Goal: Task Accomplishment & Management: Manage account settings

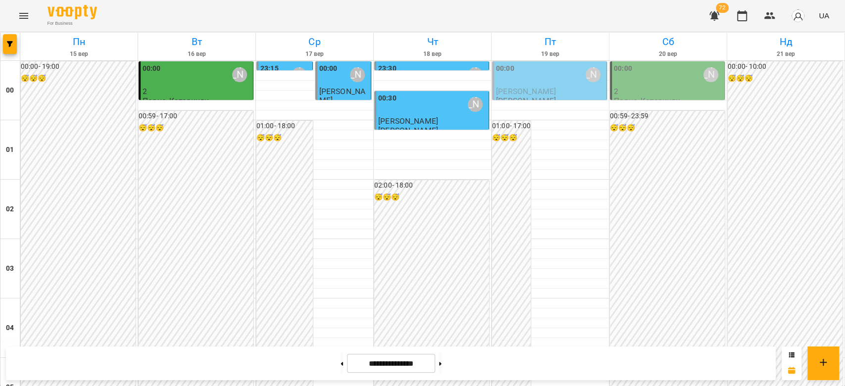
scroll to position [1145, 0]
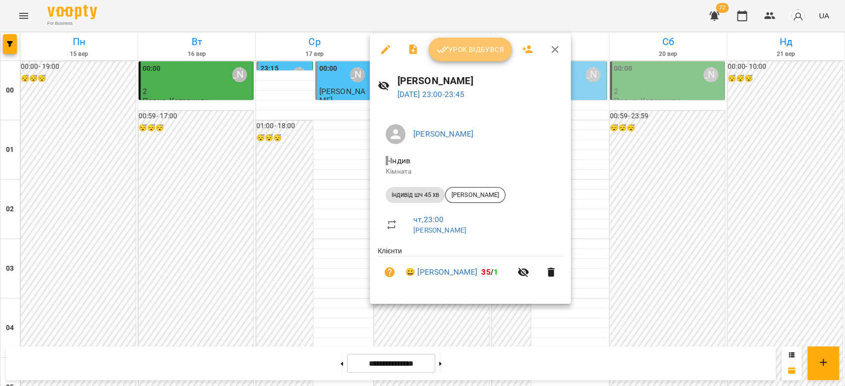
click at [467, 46] on span "Урок відбувся" at bounding box center [470, 50] width 67 height 12
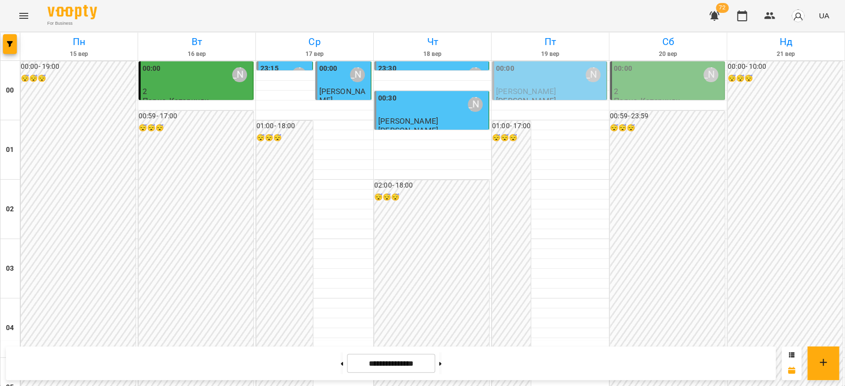
scroll to position [1145, 0]
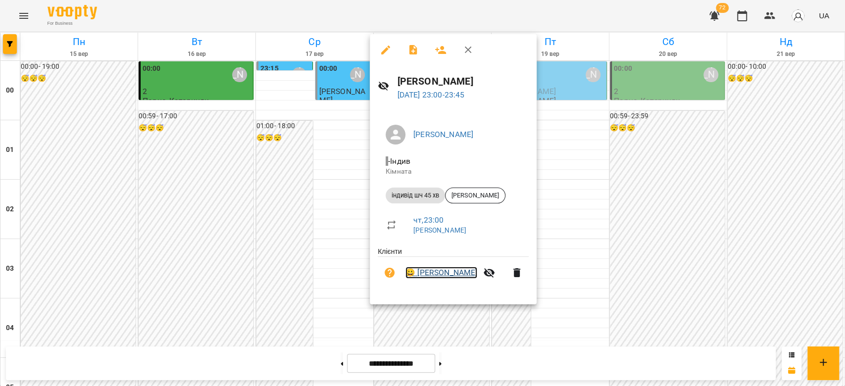
click at [430, 273] on link "😀 [PERSON_NAME]" at bounding box center [441, 273] width 72 height 12
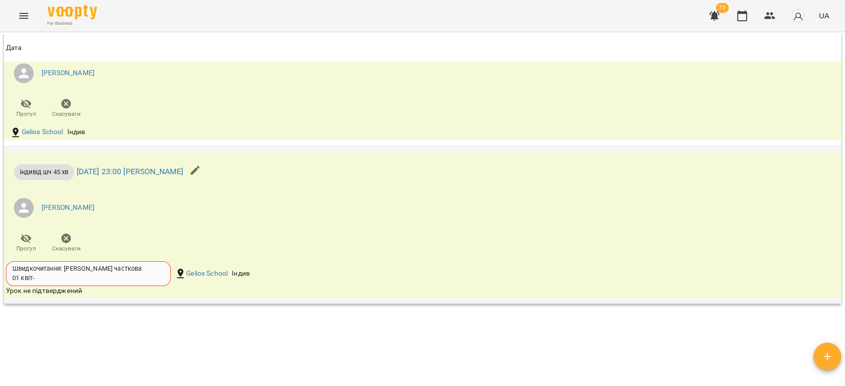
scroll to position [1254, 0]
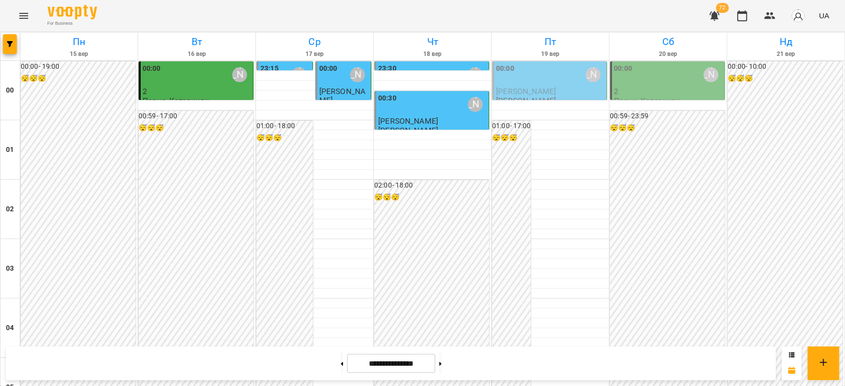
scroll to position [1145, 0]
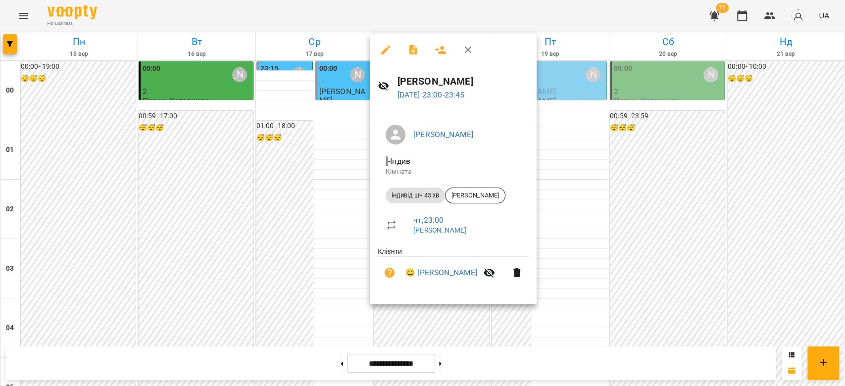
click at [193, 316] on div at bounding box center [422, 193] width 845 height 386
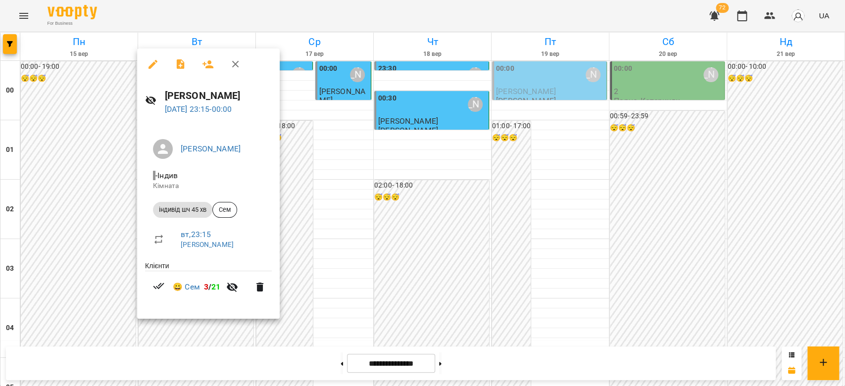
click at [281, 332] on div at bounding box center [422, 193] width 845 height 386
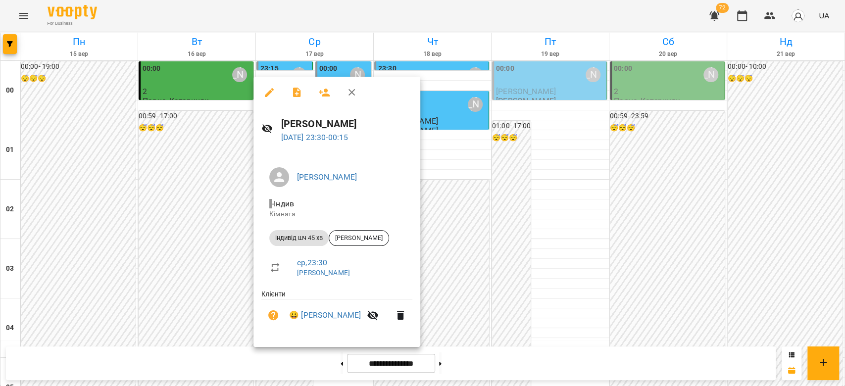
click at [539, 260] on div at bounding box center [422, 193] width 845 height 386
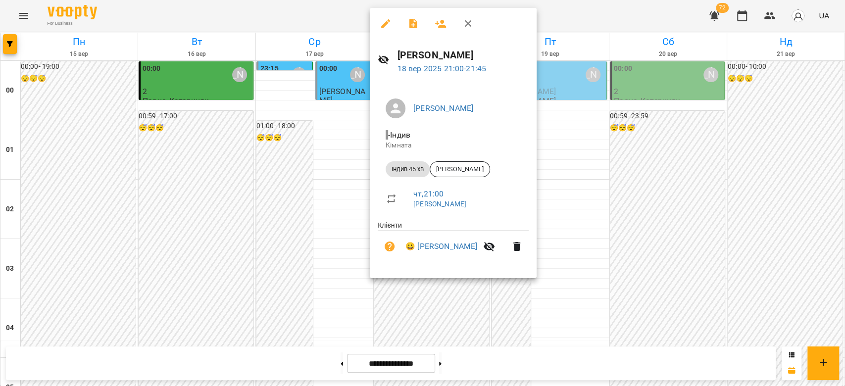
click at [432, 301] on div at bounding box center [422, 193] width 845 height 386
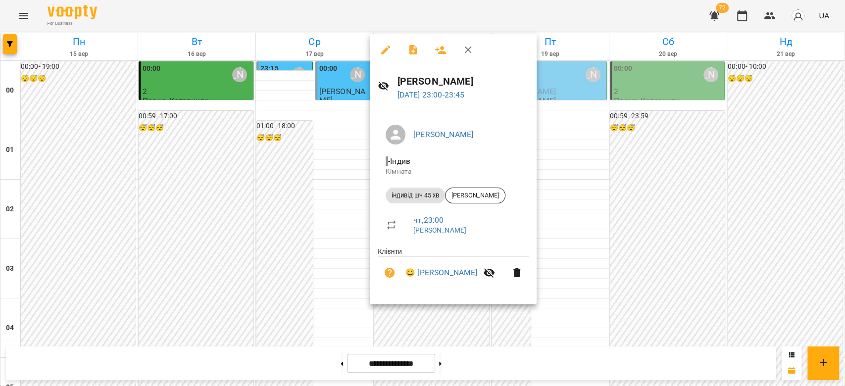
click at [310, 258] on div at bounding box center [422, 193] width 845 height 386
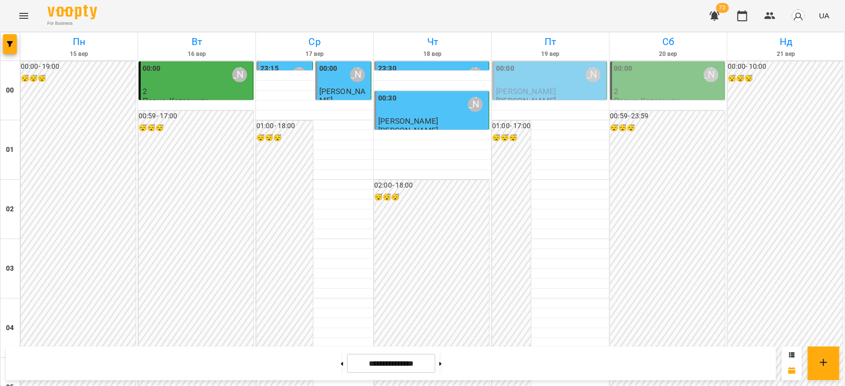
scroll to position [1013, 0]
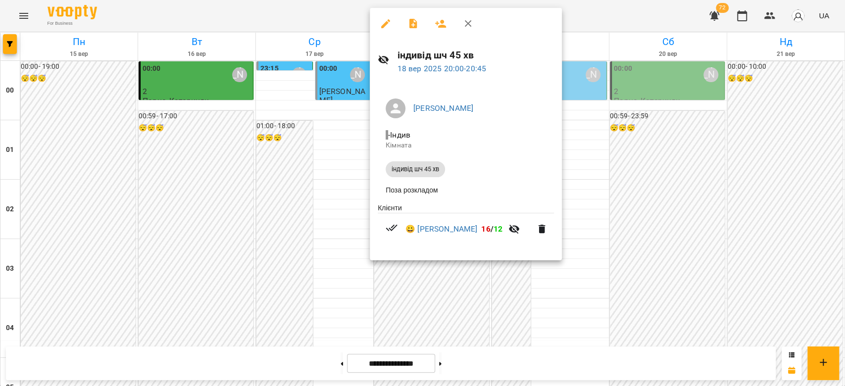
click at [527, 291] on div at bounding box center [422, 193] width 845 height 386
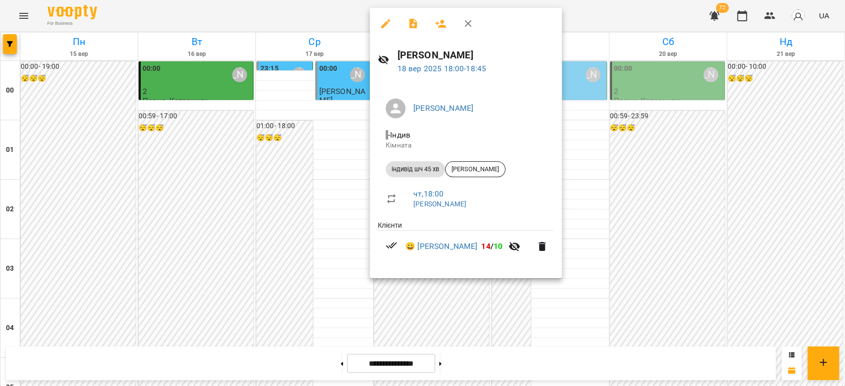
click at [527, 321] on div at bounding box center [422, 193] width 845 height 386
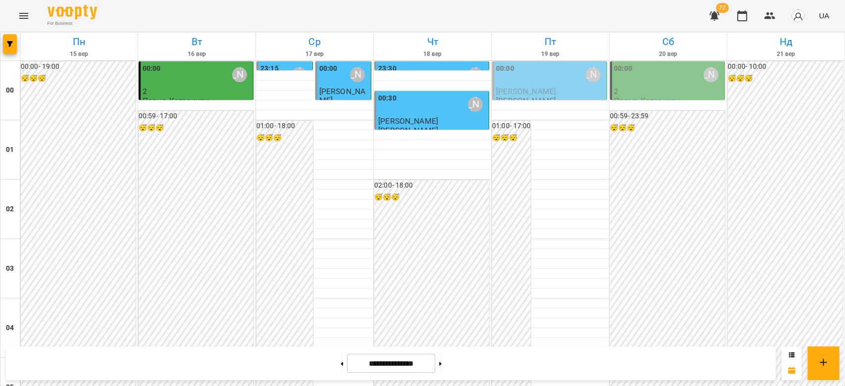
scroll to position [0, 0]
click at [428, 105] on div "00:30 [PERSON_NAME]" at bounding box center [432, 104] width 108 height 23
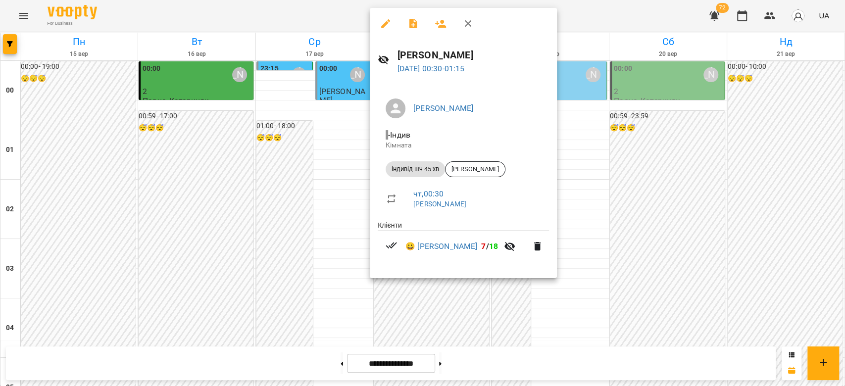
click at [355, 89] on div at bounding box center [422, 193] width 845 height 386
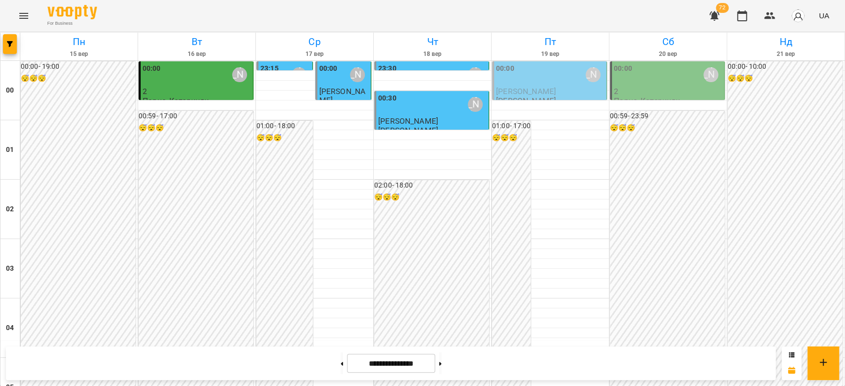
click at [336, 88] on span "[PERSON_NAME]" at bounding box center [342, 96] width 46 height 18
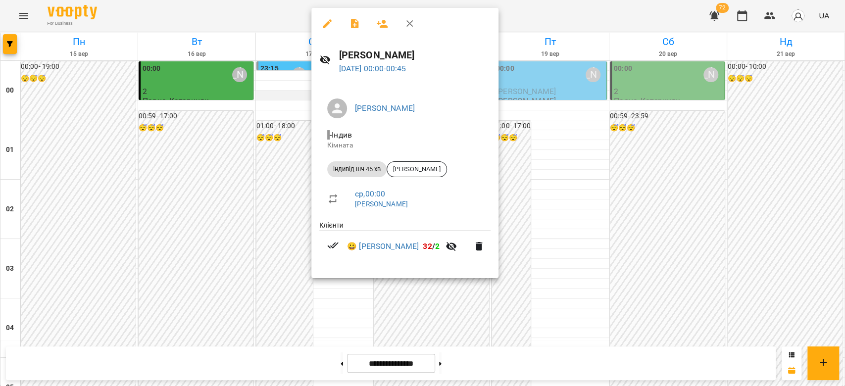
drag, startPoint x: 271, startPoint y: 109, endPoint x: 273, endPoint y: 95, distance: 14.5
click at [271, 109] on div at bounding box center [422, 193] width 845 height 386
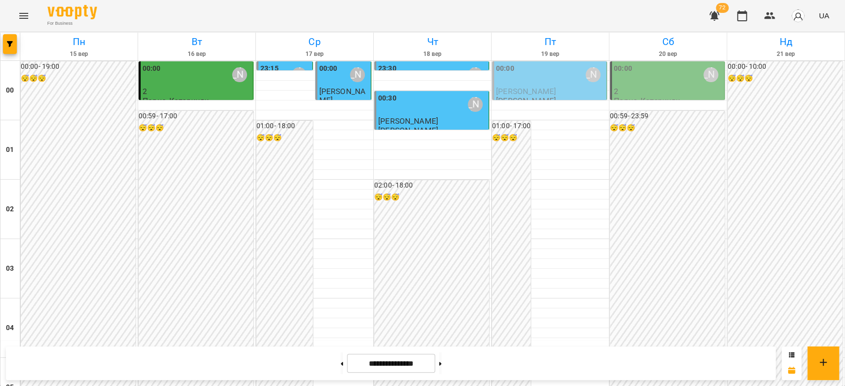
click at [531, 84] on div "00:00 [PERSON_NAME]" at bounding box center [550, 74] width 108 height 23
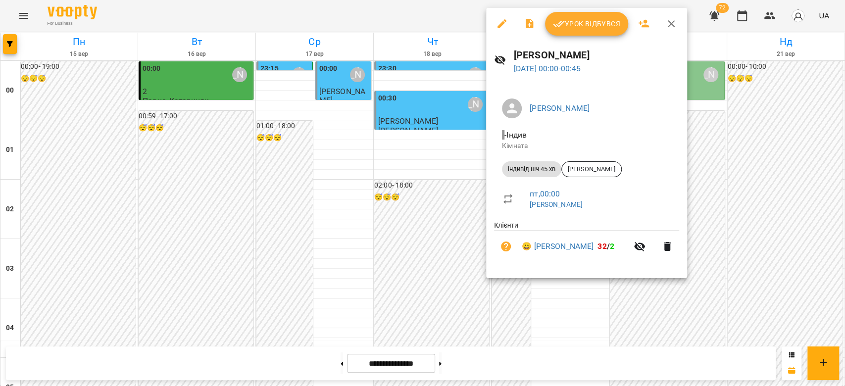
click at [617, 309] on div at bounding box center [422, 193] width 845 height 386
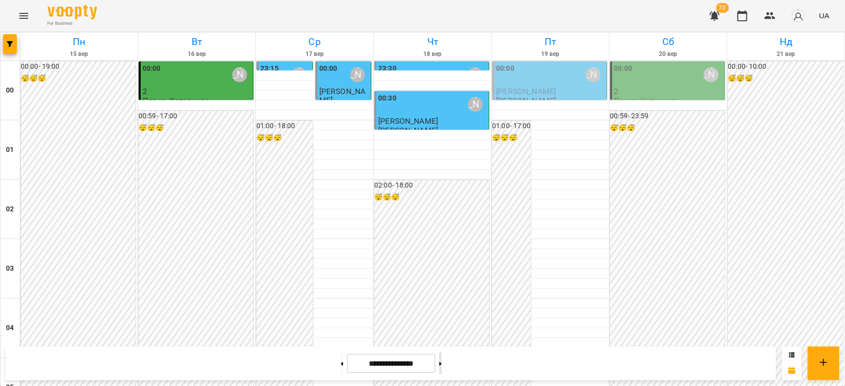
click at [442, 358] on button at bounding box center [440, 363] width 2 height 22
type input "**********"
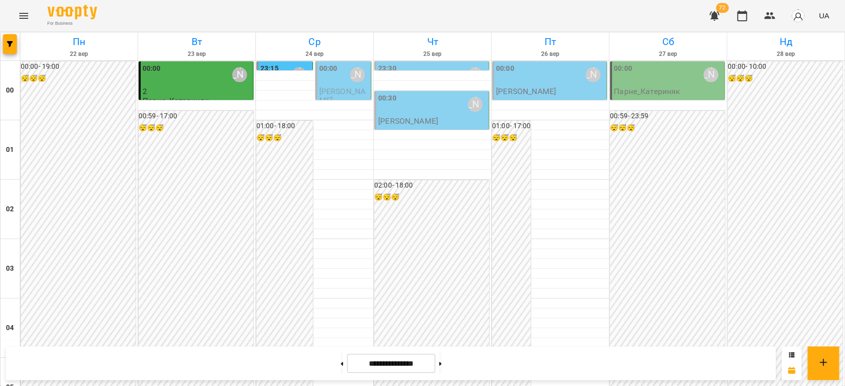
click at [175, 85] on div "00:00 [PERSON_NAME]" at bounding box center [197, 74] width 108 height 23
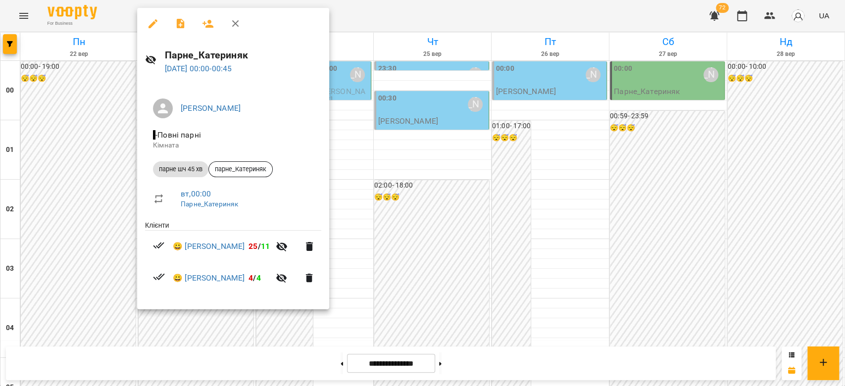
click at [96, 155] on div at bounding box center [422, 193] width 845 height 386
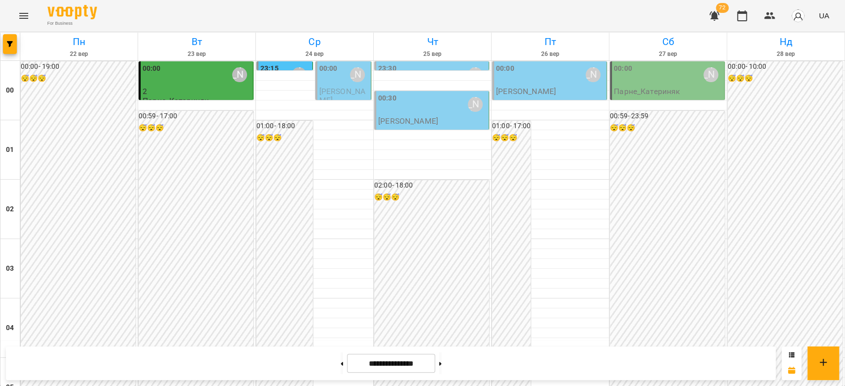
scroll to position [947, 0]
drag, startPoint x: 329, startPoint y: 362, endPoint x: 348, endPoint y: 374, distance: 21.8
click at [341, 362] on button at bounding box center [342, 363] width 2 height 22
type input "**********"
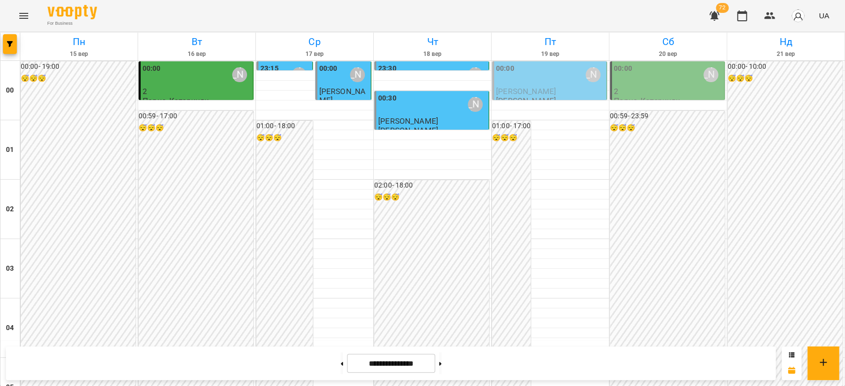
scroll to position [1122, 0]
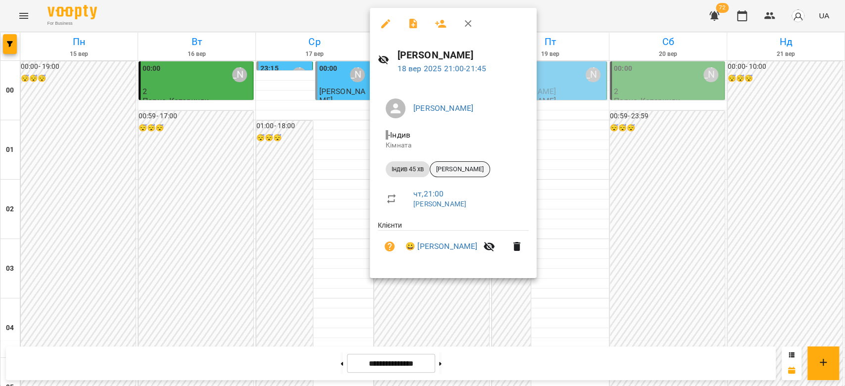
click at [478, 166] on span "[PERSON_NAME]" at bounding box center [459, 169] width 59 height 9
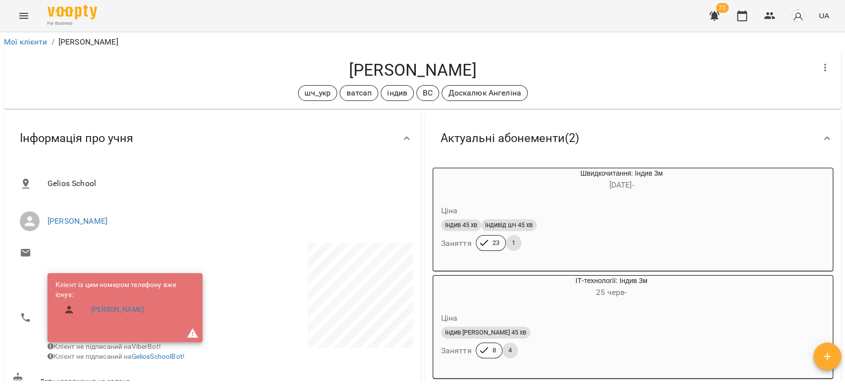
drag, startPoint x: 498, startPoint y: 71, endPoint x: 323, endPoint y: 73, distance: 174.8
click at [323, 73] on h4 "[PERSON_NAME]" at bounding box center [413, 70] width 802 height 20
copy h4 "[PERSON_NAME]"
